Goal: Use online tool/utility: Utilize a website feature to perform a specific function

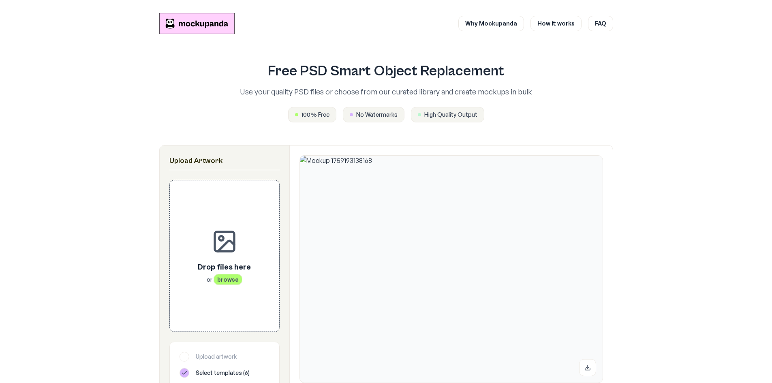
scroll to position [122, 0]
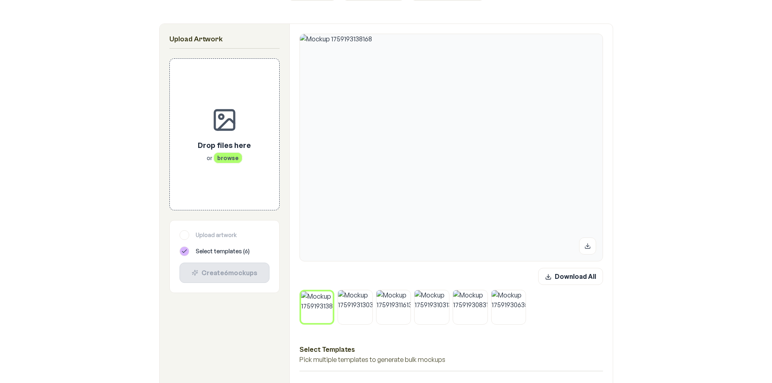
click at [327, 293] on button at bounding box center [330, 293] width 11 height 11
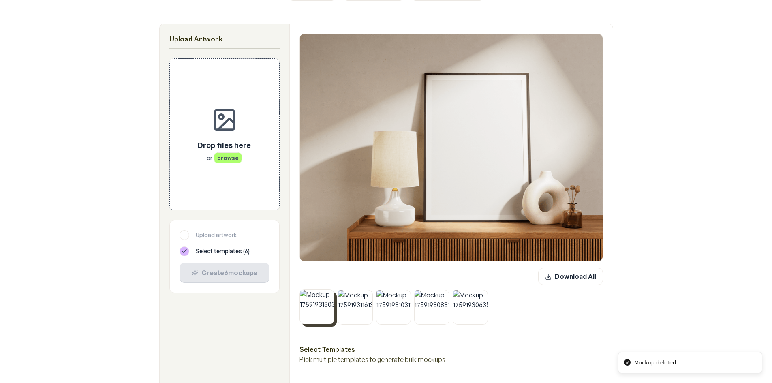
click at [328, 293] on button at bounding box center [332, 291] width 11 height 11
click at [365, 293] on button at bounding box center [370, 292] width 11 height 11
click at [328, 293] on button at bounding box center [332, 292] width 11 height 11
click at [365, 293] on button at bounding box center [370, 292] width 11 height 11
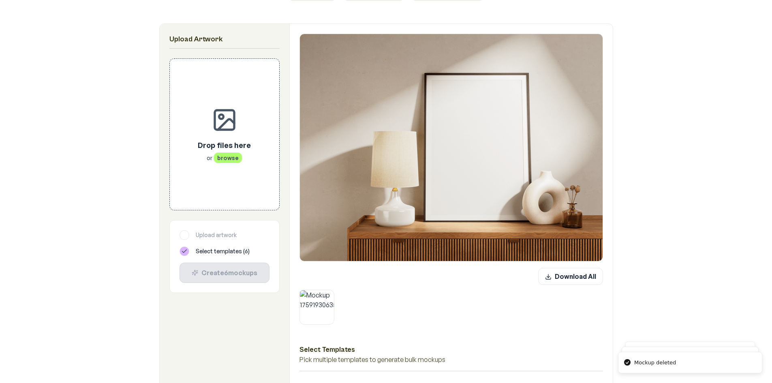
click at [328, 293] on button at bounding box center [332, 292] width 11 height 11
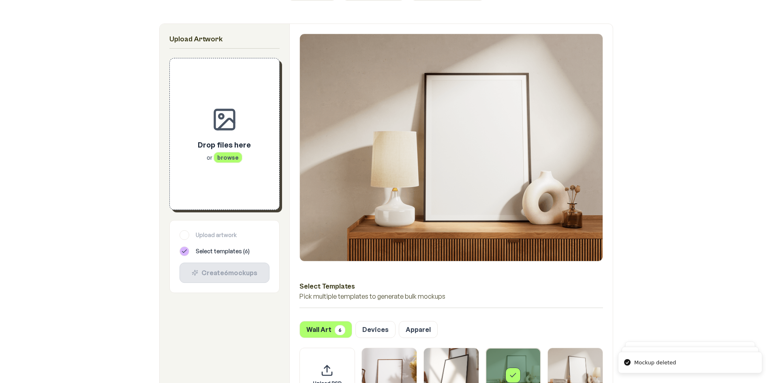
click at [217, 155] on span "browse" at bounding box center [227, 157] width 29 height 11
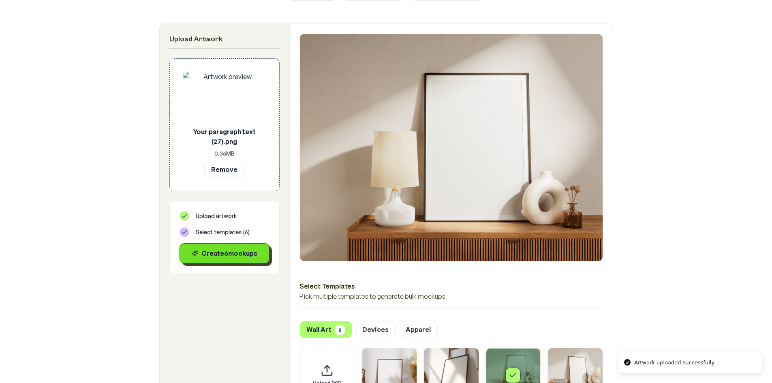
click at [217, 261] on button "Create 6 mockup s" at bounding box center [224, 253] width 90 height 20
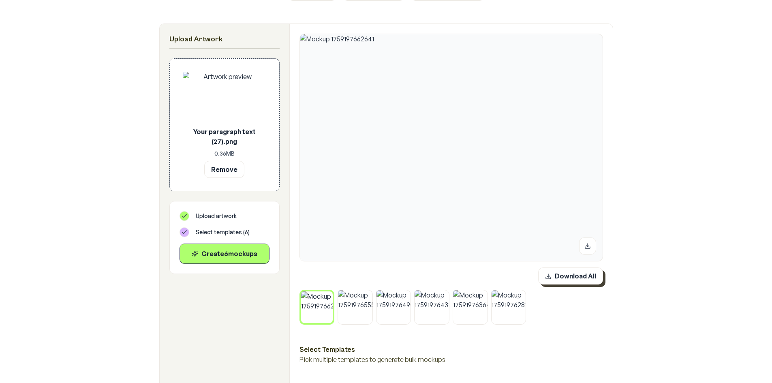
click at [575, 278] on button "Download All" at bounding box center [570, 275] width 65 height 17
click at [236, 169] on button "Remove" at bounding box center [224, 168] width 40 height 17
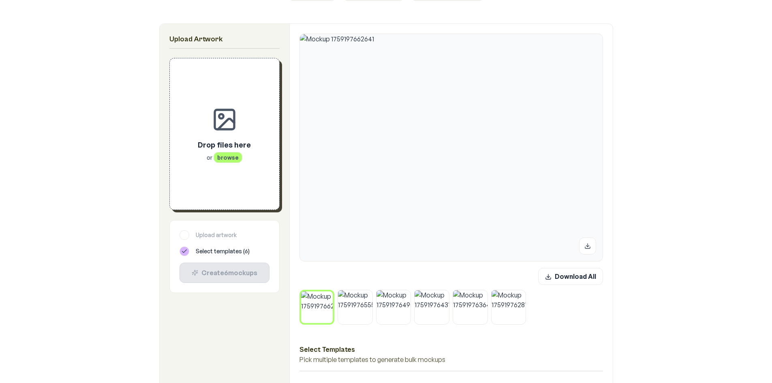
click at [331, 292] on icon at bounding box center [330, 293] width 2 height 2
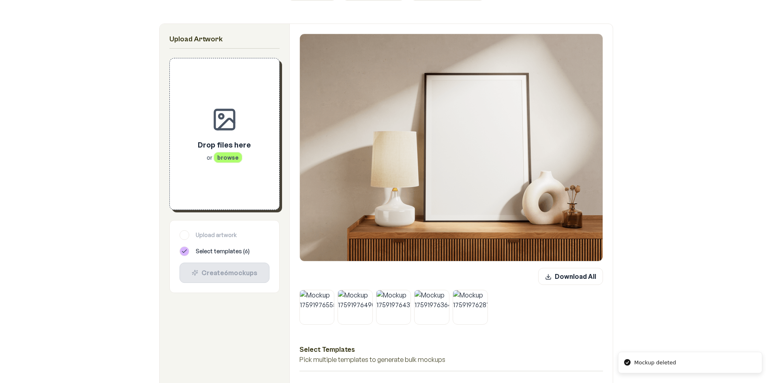
click at [331, 292] on icon at bounding box center [331, 292] width 5 height 5
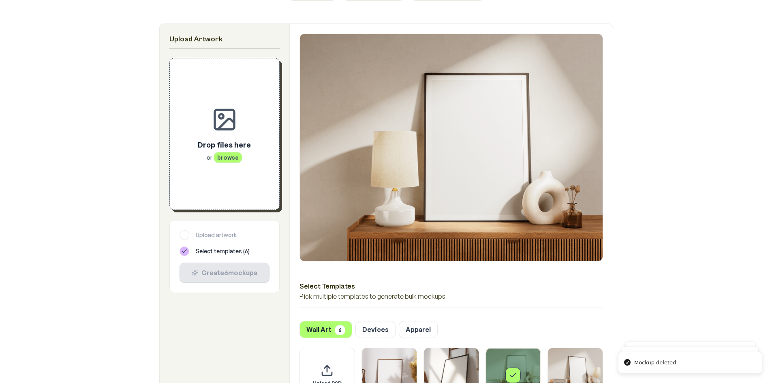
click at [217, 151] on div "Drop files here or browse" at bounding box center [224, 150] width 53 height 23
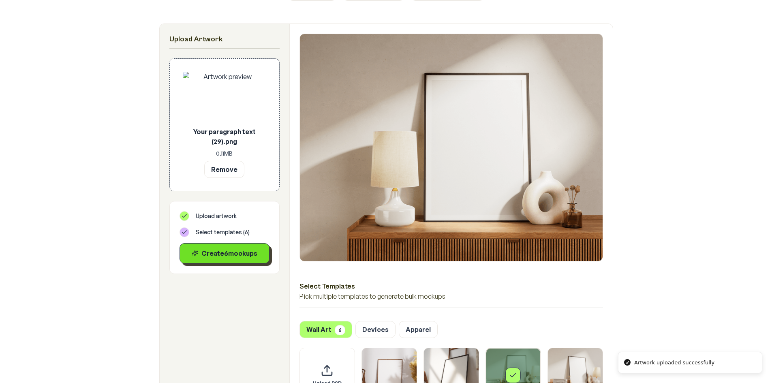
click at [226, 254] on div "Create 6 mockup s" at bounding box center [224, 253] width 76 height 10
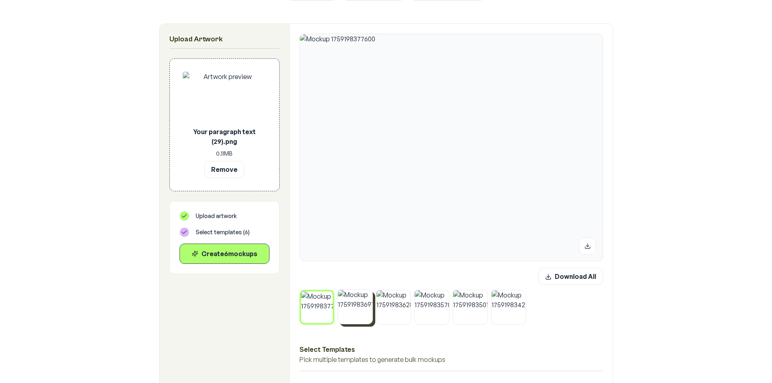
click at [357, 315] on img at bounding box center [355, 307] width 34 height 34
click at [376, 308] on img at bounding box center [393, 307] width 34 height 34
click at [420, 311] on img at bounding box center [431, 307] width 34 height 34
click at [458, 316] on img at bounding box center [470, 307] width 34 height 34
click at [505, 313] on img at bounding box center [508, 307] width 34 height 34
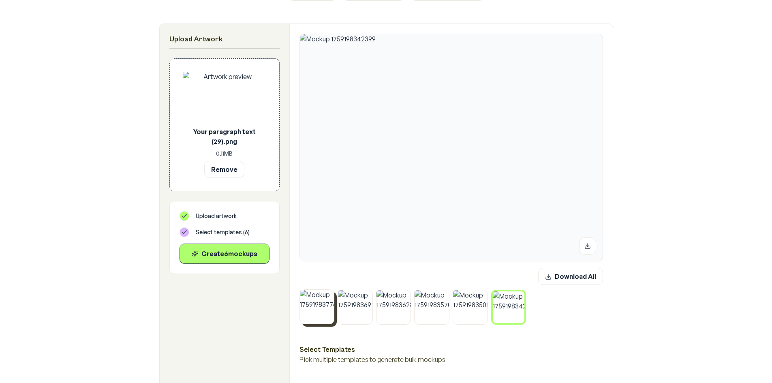
click at [319, 319] on img at bounding box center [317, 307] width 34 height 34
click at [582, 285] on div "Download All" at bounding box center [450, 296] width 303 height 57
click at [574, 280] on button "Download All" at bounding box center [570, 275] width 65 height 17
click at [225, 169] on button "Remove" at bounding box center [224, 168] width 40 height 17
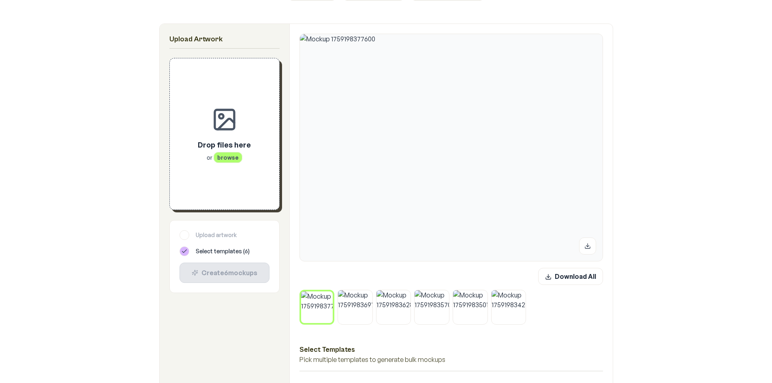
click at [327, 295] on button at bounding box center [330, 293] width 11 height 11
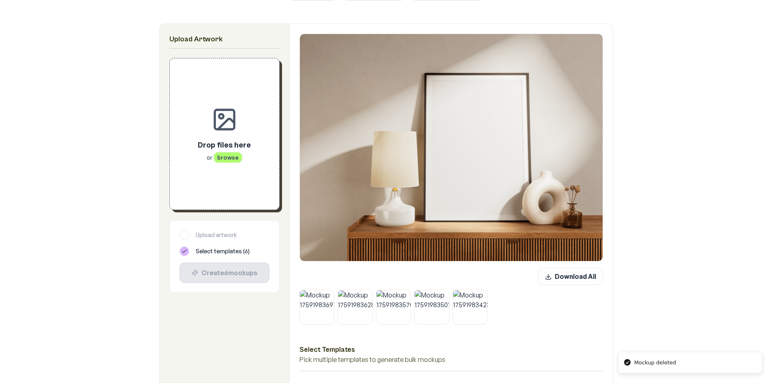
click at [327, 295] on img at bounding box center [317, 307] width 34 height 34
click at [327, 295] on button at bounding box center [332, 292] width 11 height 11
click at [327, 295] on img at bounding box center [317, 307] width 34 height 34
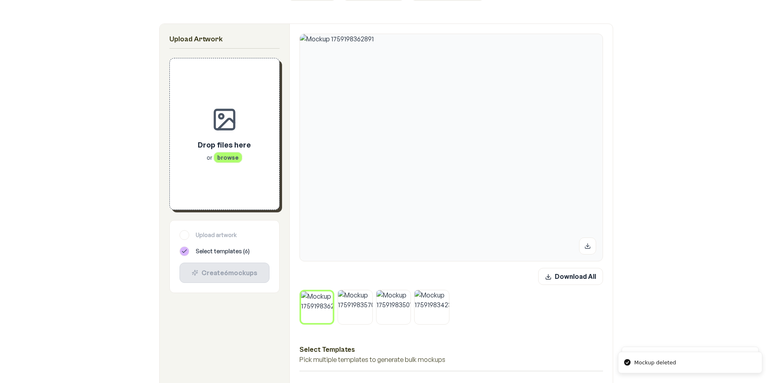
click at [327, 295] on button at bounding box center [330, 293] width 11 height 11
click at [338, 295] on img at bounding box center [355, 307] width 34 height 34
click at [327, 295] on button at bounding box center [330, 293] width 11 height 11
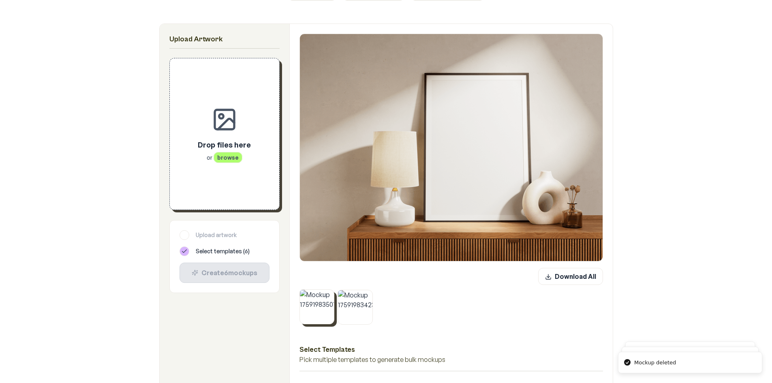
click at [327, 295] on img at bounding box center [317, 307] width 34 height 34
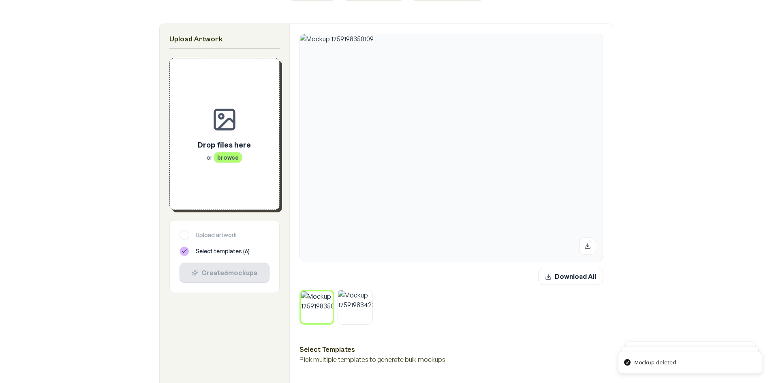
click at [327, 295] on button at bounding box center [330, 293] width 11 height 11
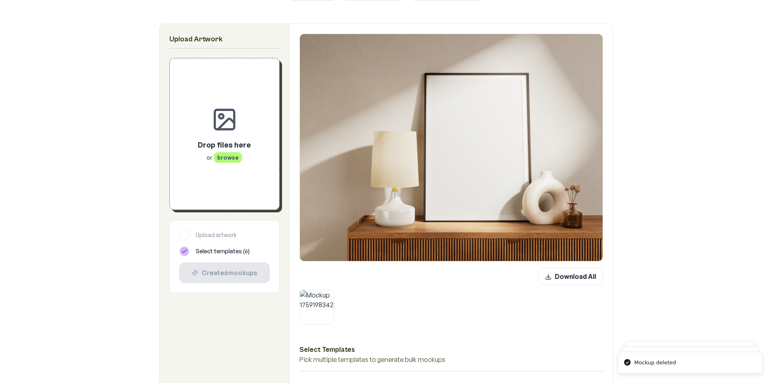
click at [327, 295] on img at bounding box center [317, 307] width 34 height 34
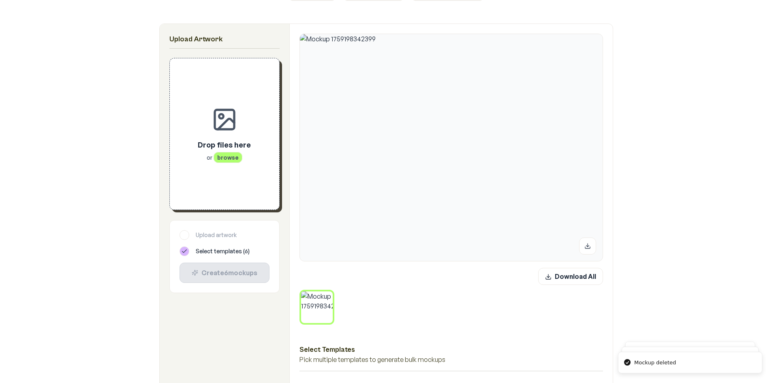
click at [330, 294] on icon at bounding box center [330, 293] width 5 height 5
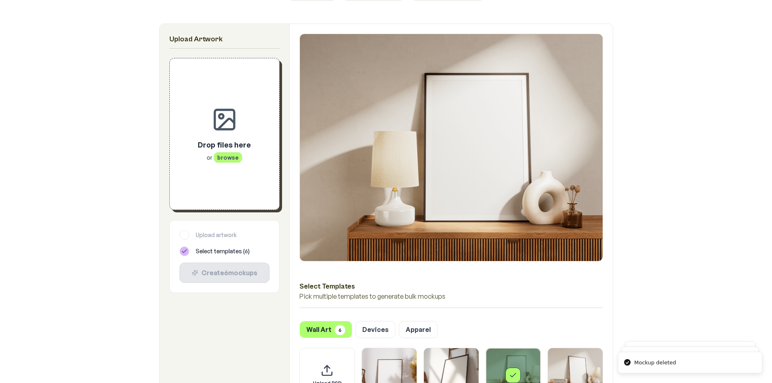
click at [223, 148] on p "Drop files here" at bounding box center [224, 144] width 53 height 11
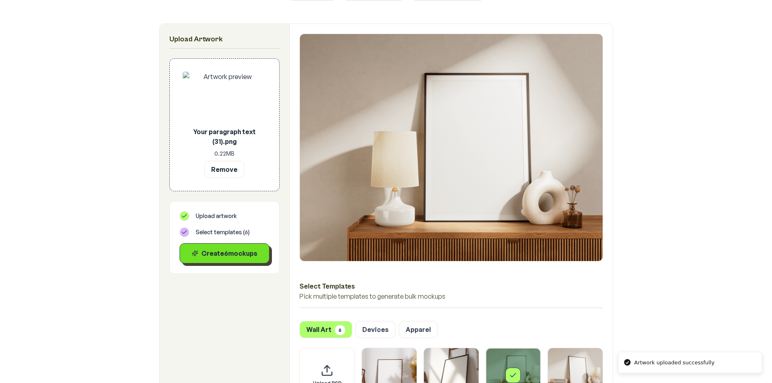
click at [239, 252] on div "Create 6 mockup s" at bounding box center [224, 253] width 76 height 10
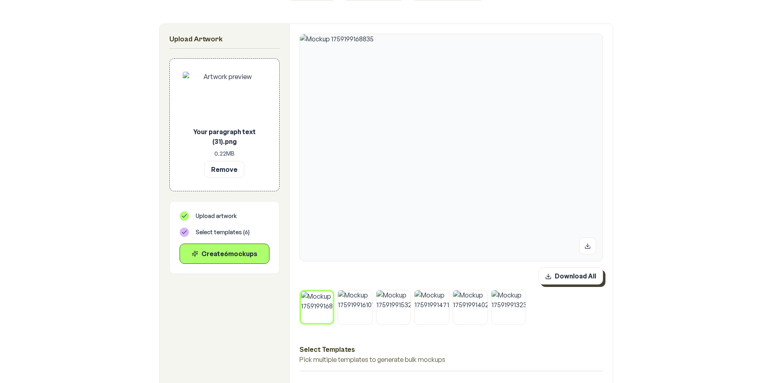
click at [556, 280] on button "Download All" at bounding box center [570, 275] width 65 height 17
click at [331, 292] on icon at bounding box center [330, 293] width 5 height 5
click at [368, 292] on icon at bounding box center [370, 292] width 5 height 5
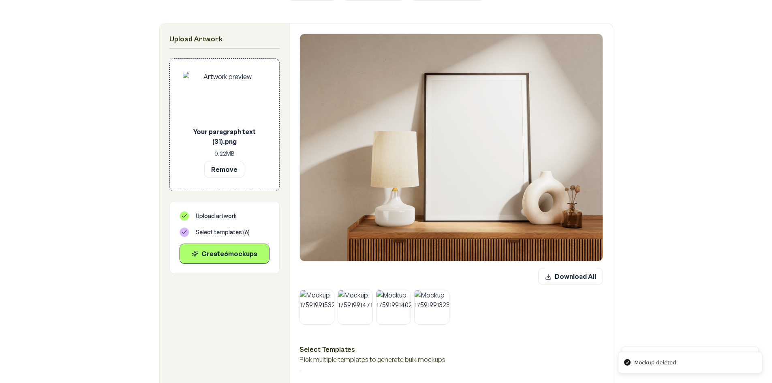
click at [331, 292] on icon at bounding box center [331, 292] width 5 height 5
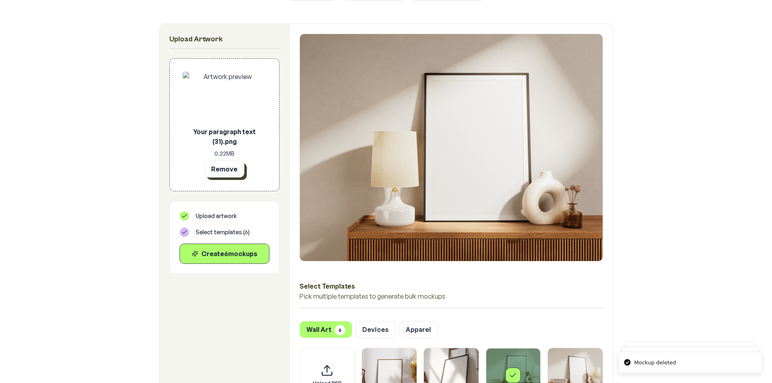
click at [224, 175] on button "Remove" at bounding box center [224, 168] width 40 height 17
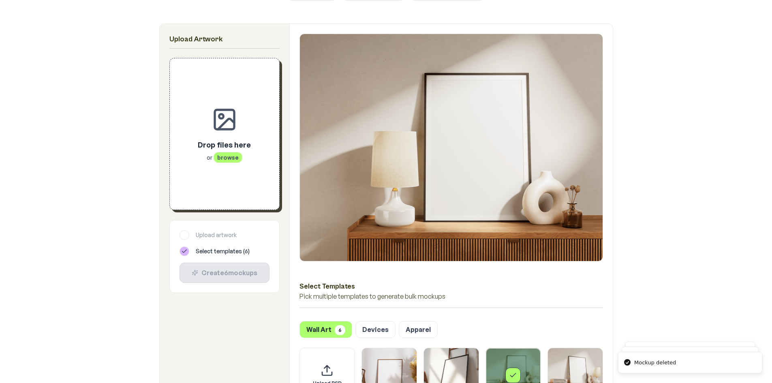
click at [226, 156] on span "browse" at bounding box center [227, 157] width 29 height 11
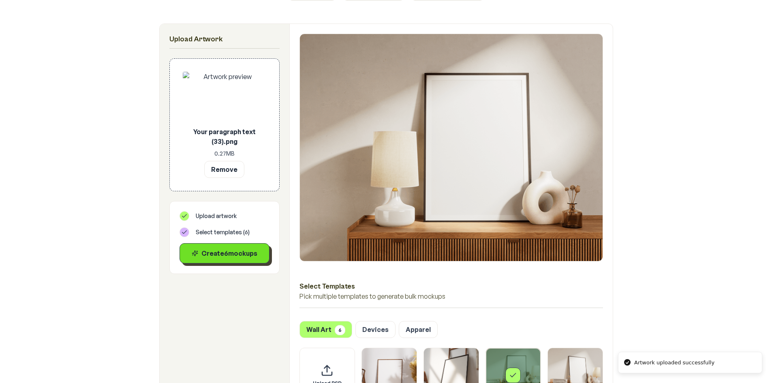
click at [227, 246] on button "Create 6 mockup s" at bounding box center [224, 253] width 90 height 20
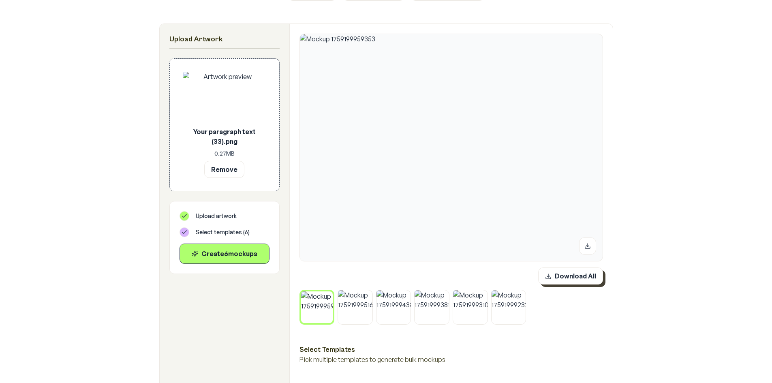
click at [577, 280] on button "Download All" at bounding box center [570, 275] width 65 height 17
